Goal: Navigation & Orientation: Find specific page/section

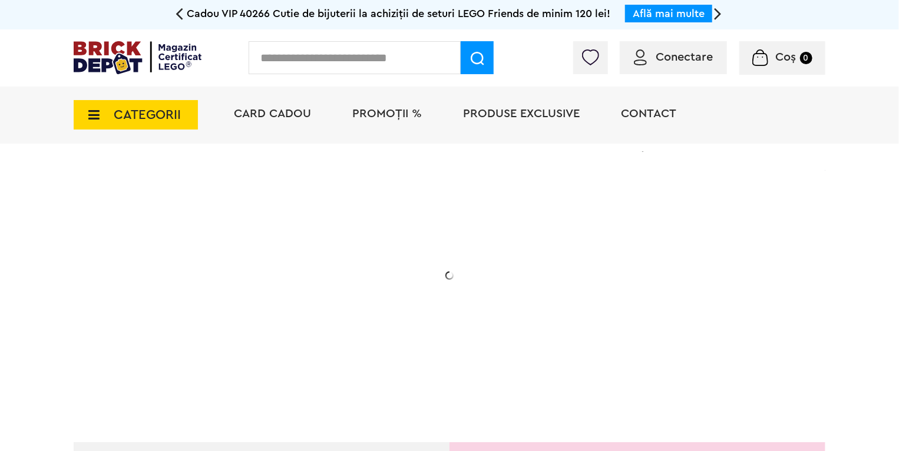
click at [111, 94] on div "CATEGORII Jucării LEGO Card Cadou LEGO Animal Crossing Architecture Art Bluey B…" at bounding box center [136, 108] width 124 height 43
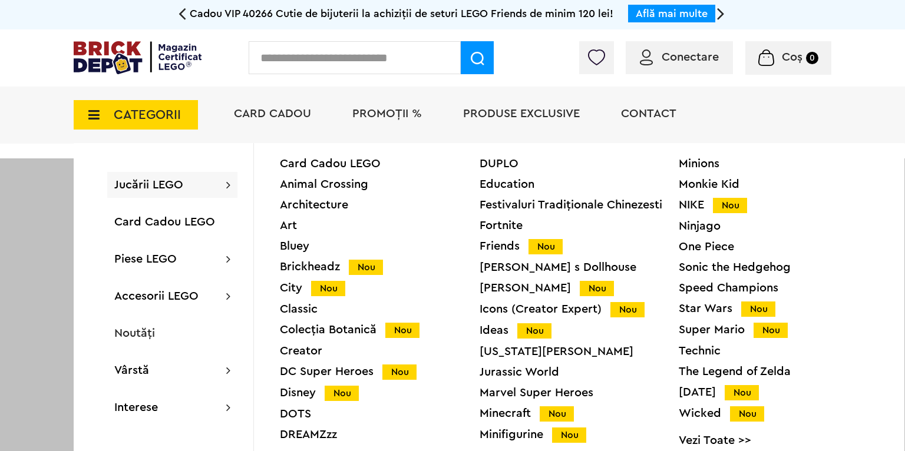
click at [697, 203] on div "NIKE Nou" at bounding box center [779, 205] width 200 height 12
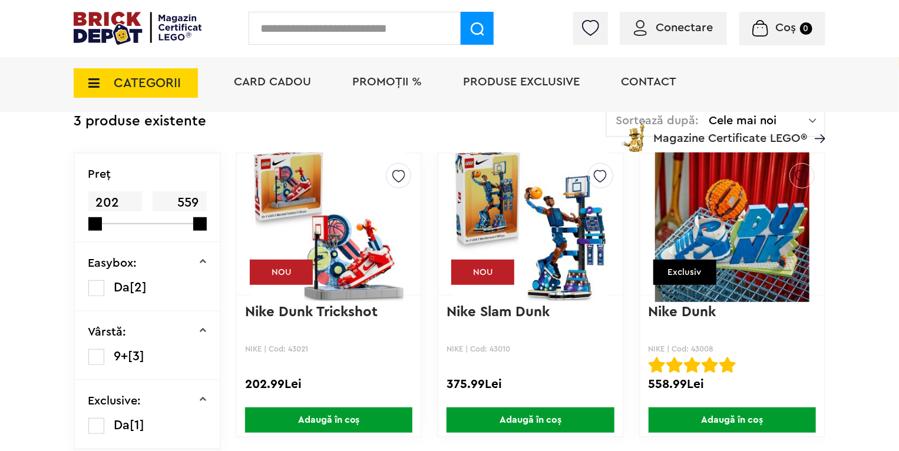
scroll to position [295, 0]
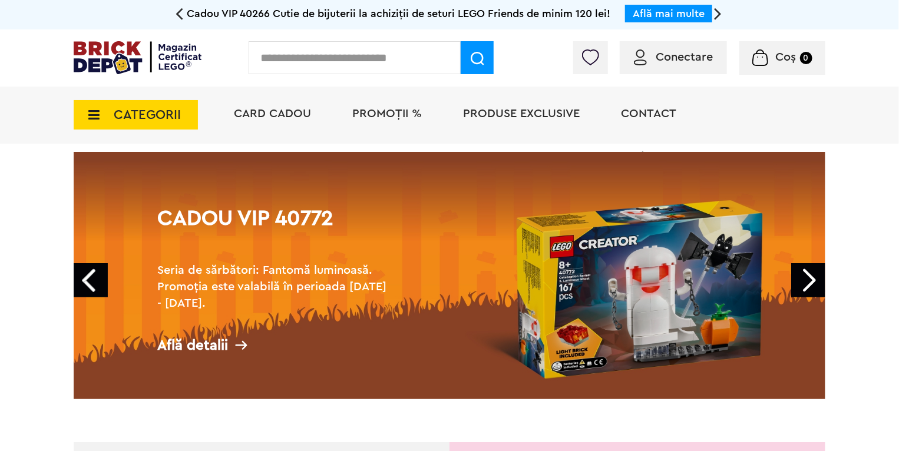
click at [114, 108] on span "CATEGORII" at bounding box center [147, 114] width 67 height 13
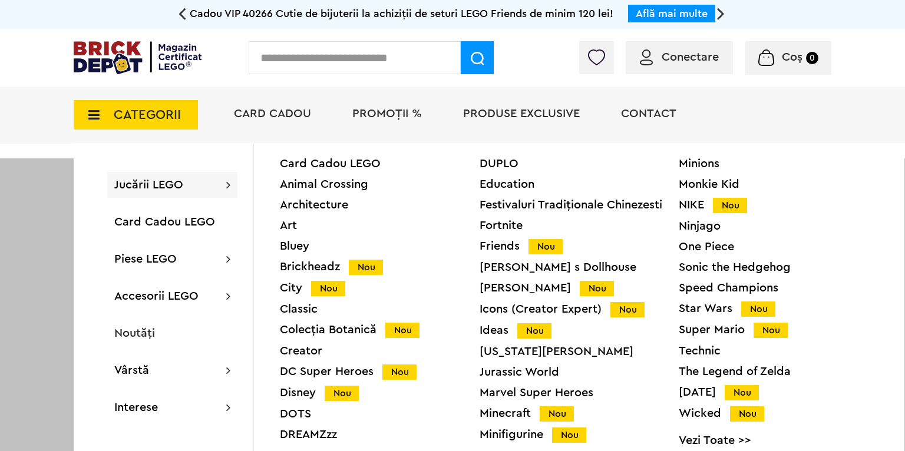
click at [484, 228] on div "Fortnite" at bounding box center [580, 226] width 200 height 12
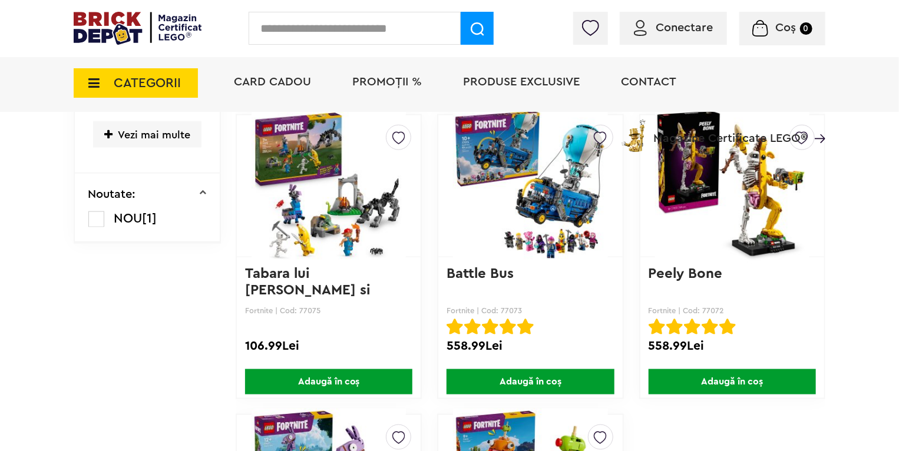
scroll to position [632, 0]
